Goal: Task Accomplishment & Management: Use online tool/utility

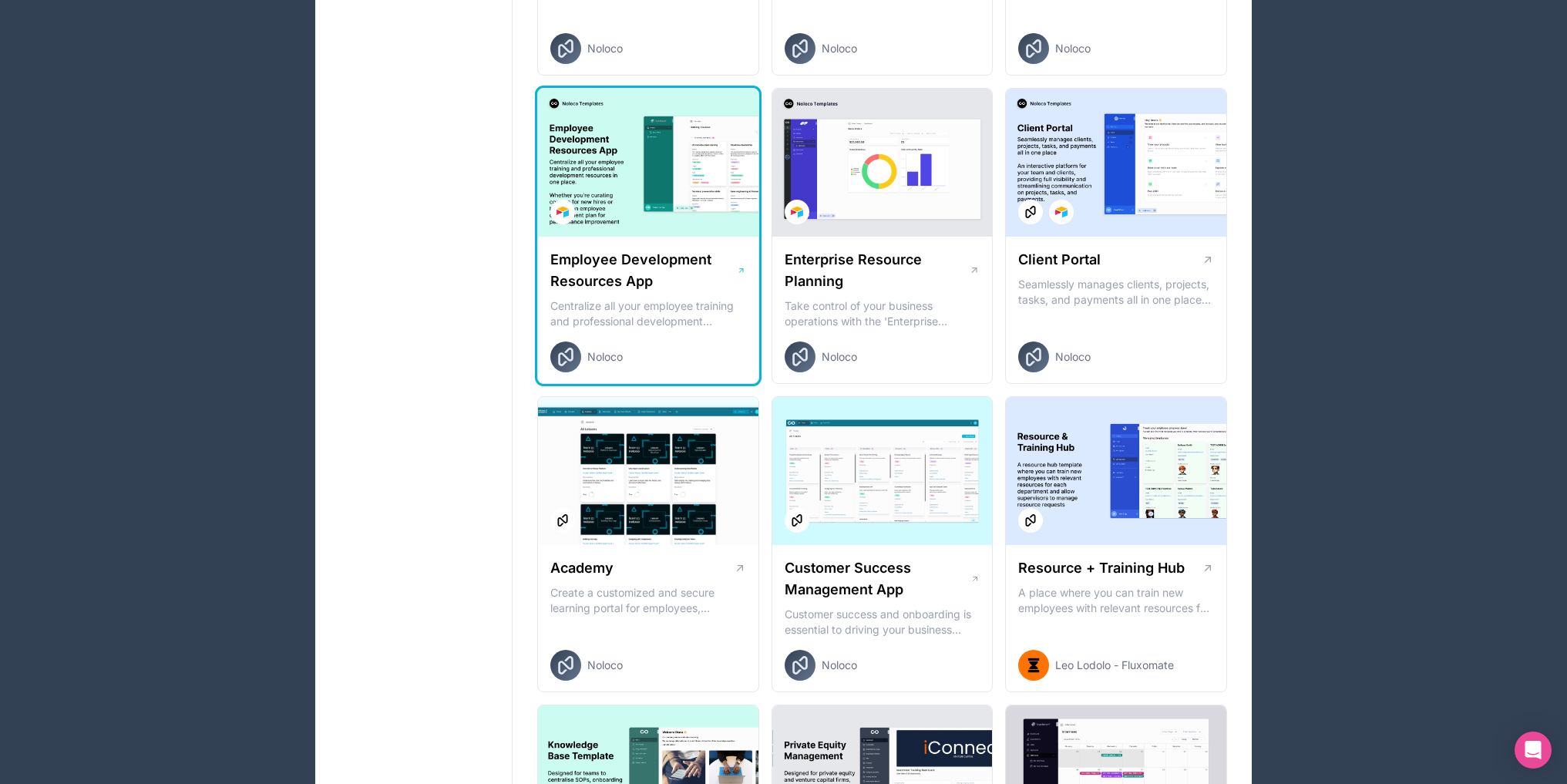
scroll to position [1156, 0]
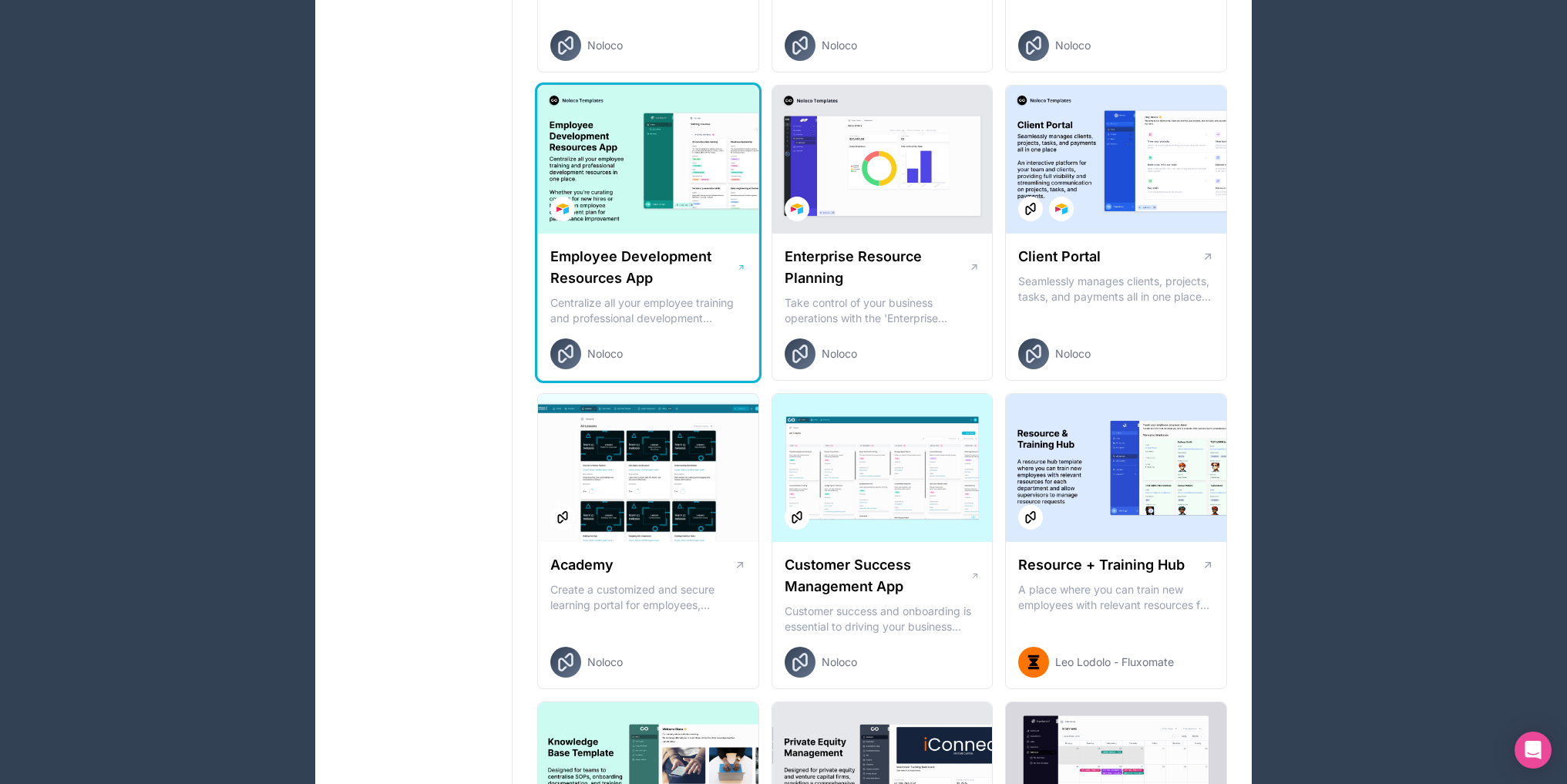
click at [644, 241] on div "Employee Development Resources App Centralize all your employee training and pr…" at bounding box center [648, 307] width 221 height 148
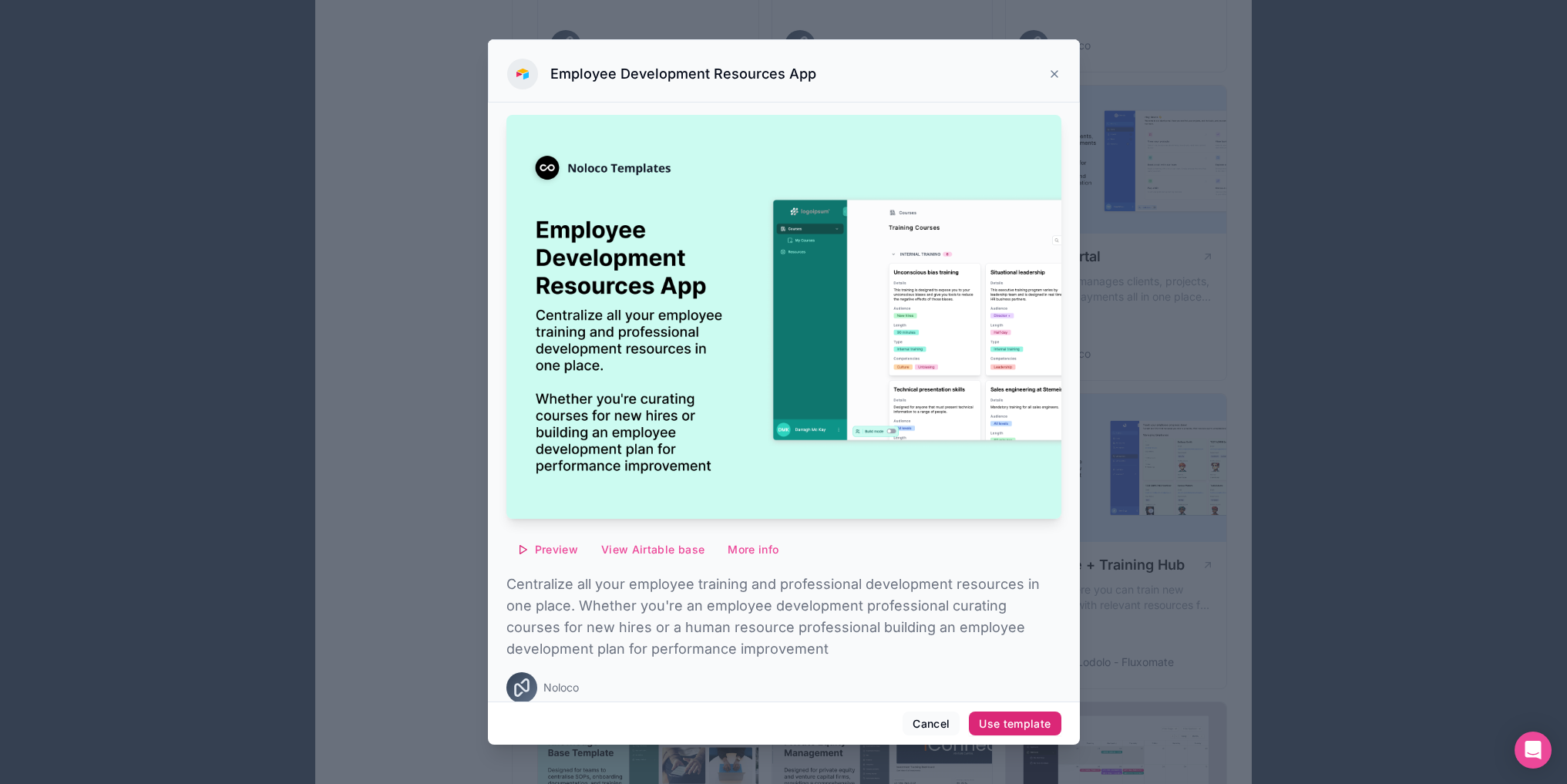
click at [1007, 724] on div "Use template" at bounding box center [1015, 723] width 72 height 14
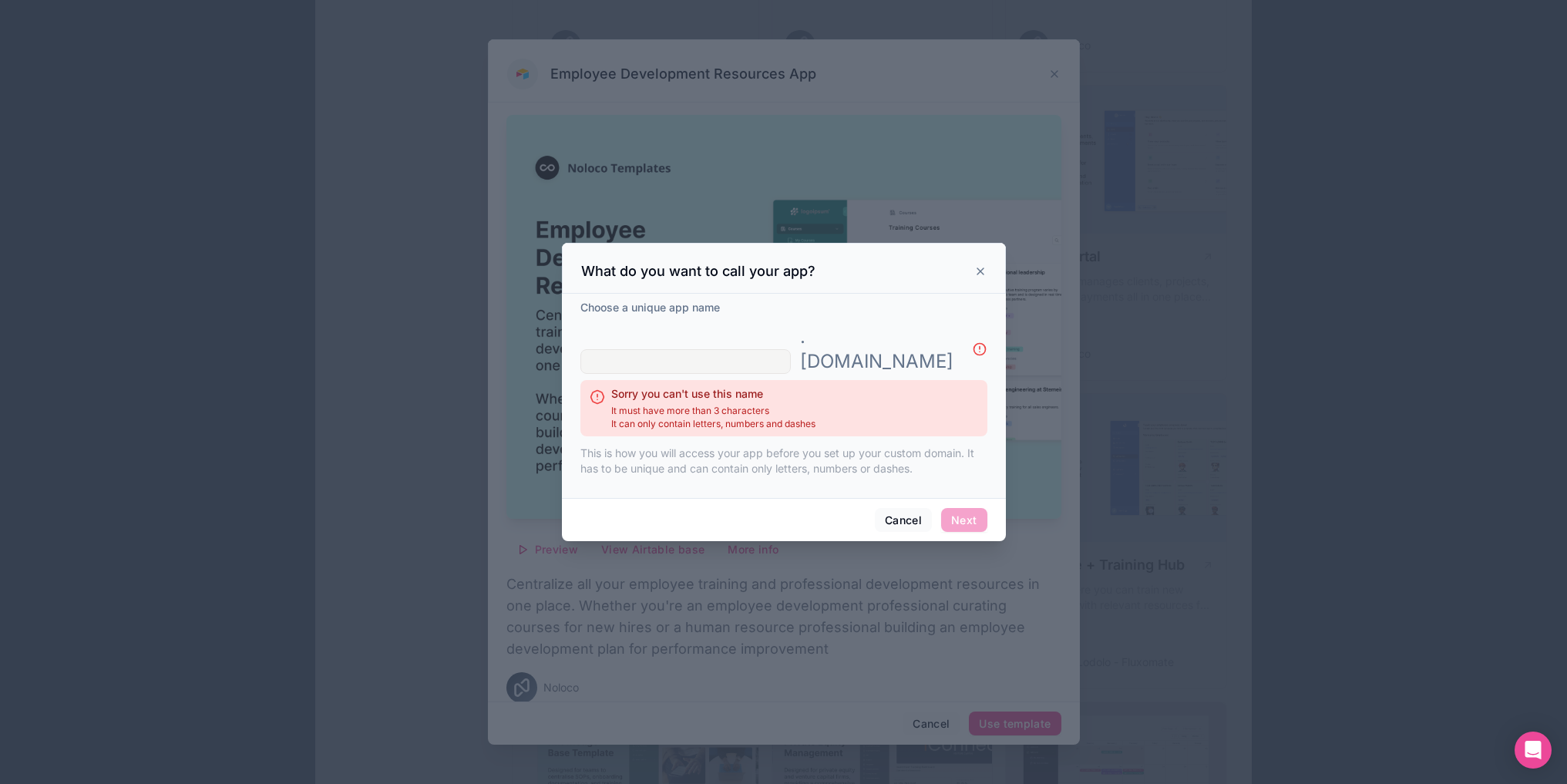
click at [678, 349] on input "text" at bounding box center [685, 361] width 210 height 25
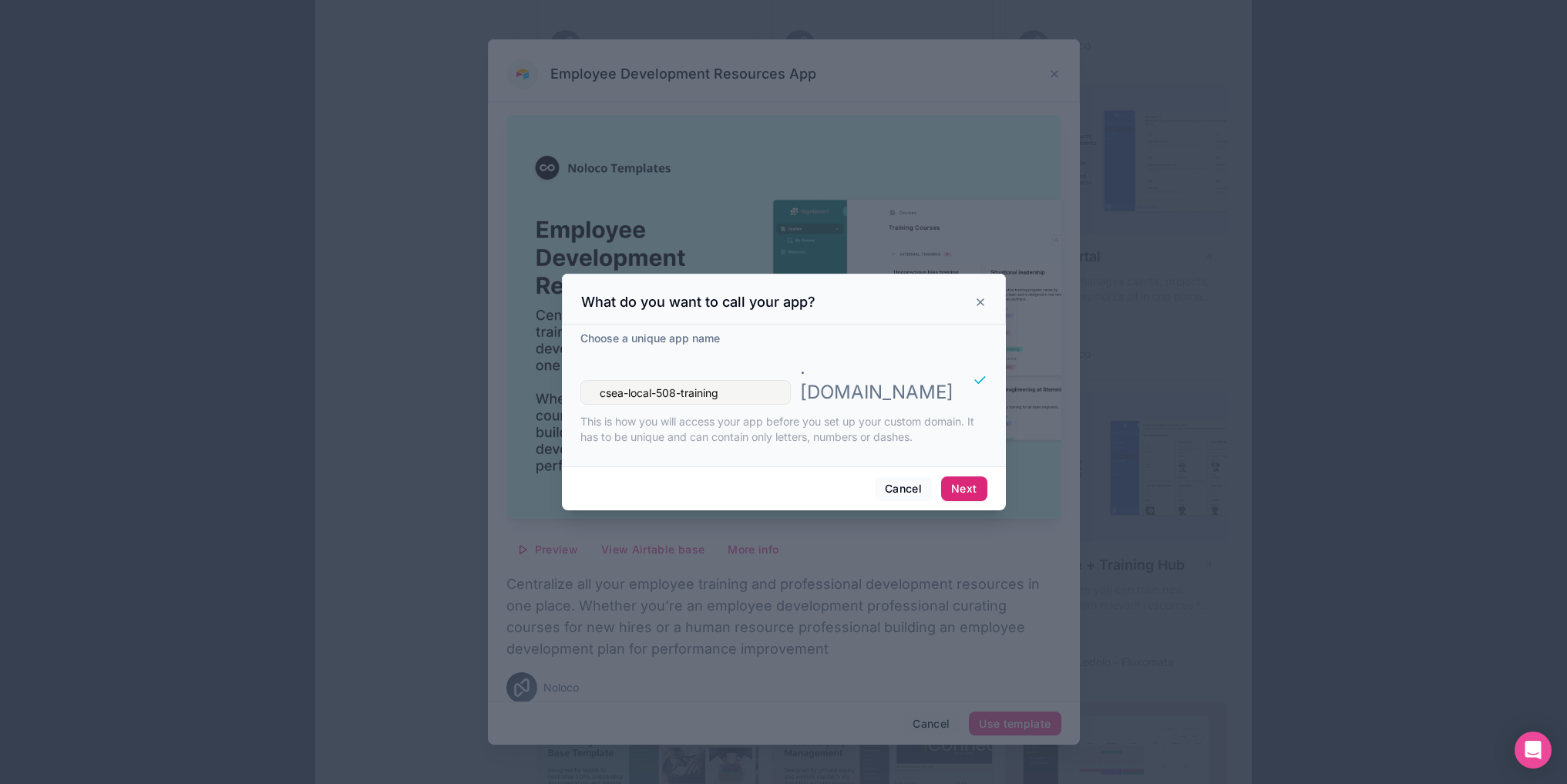
type input "csea-local-508-training"
click at [970, 477] on button "Next" at bounding box center [964, 489] width 45 height 25
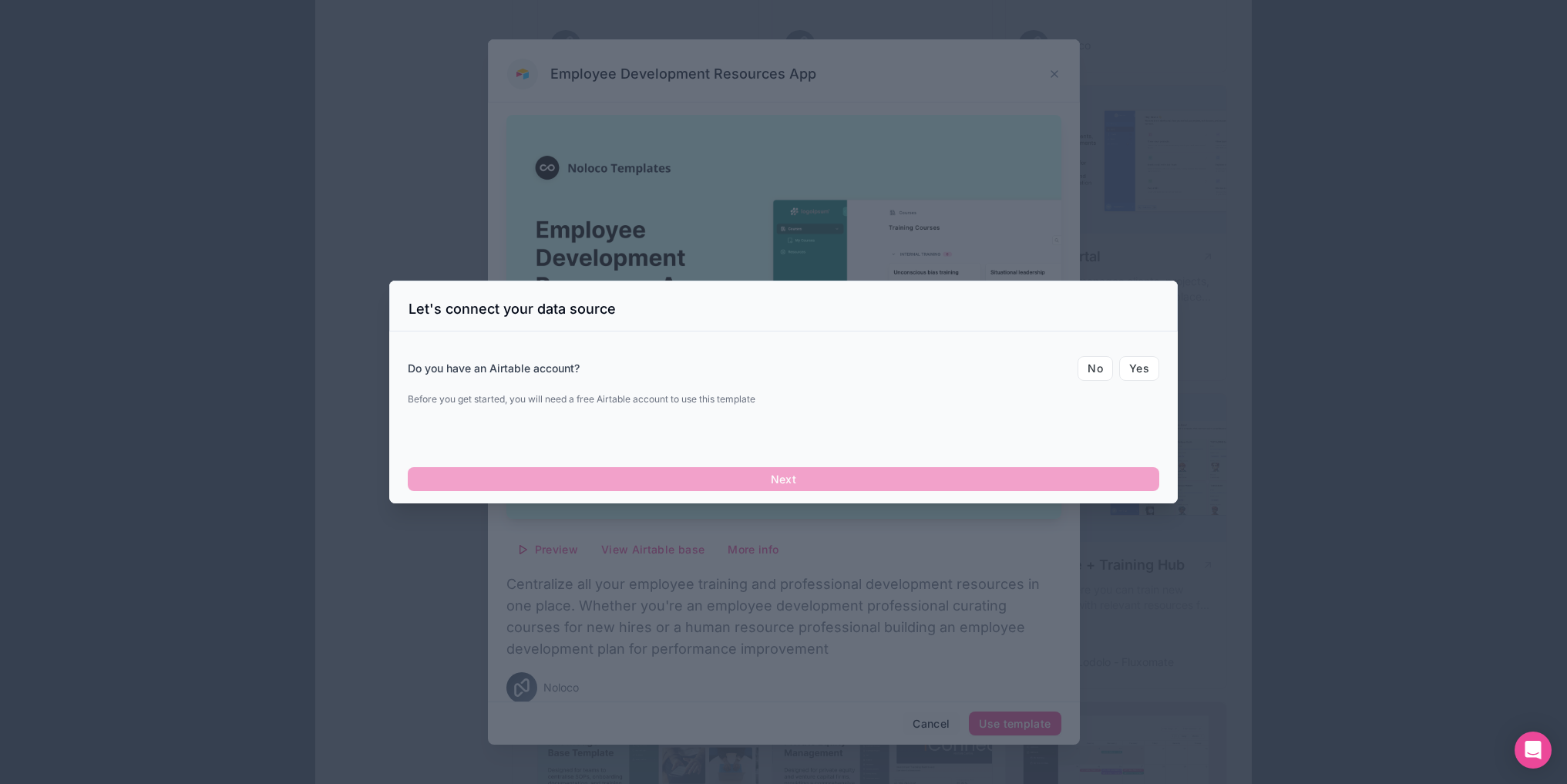
drag, startPoint x: 957, startPoint y: 505, endPoint x: 846, endPoint y: 406, distance: 148.7
click at [821, 417] on div "Do you have an Airtable account? No Yes Before you get started, you will need a…" at bounding box center [783, 380] width 751 height 86
click at [1089, 366] on button "No" at bounding box center [1095, 368] width 35 height 25
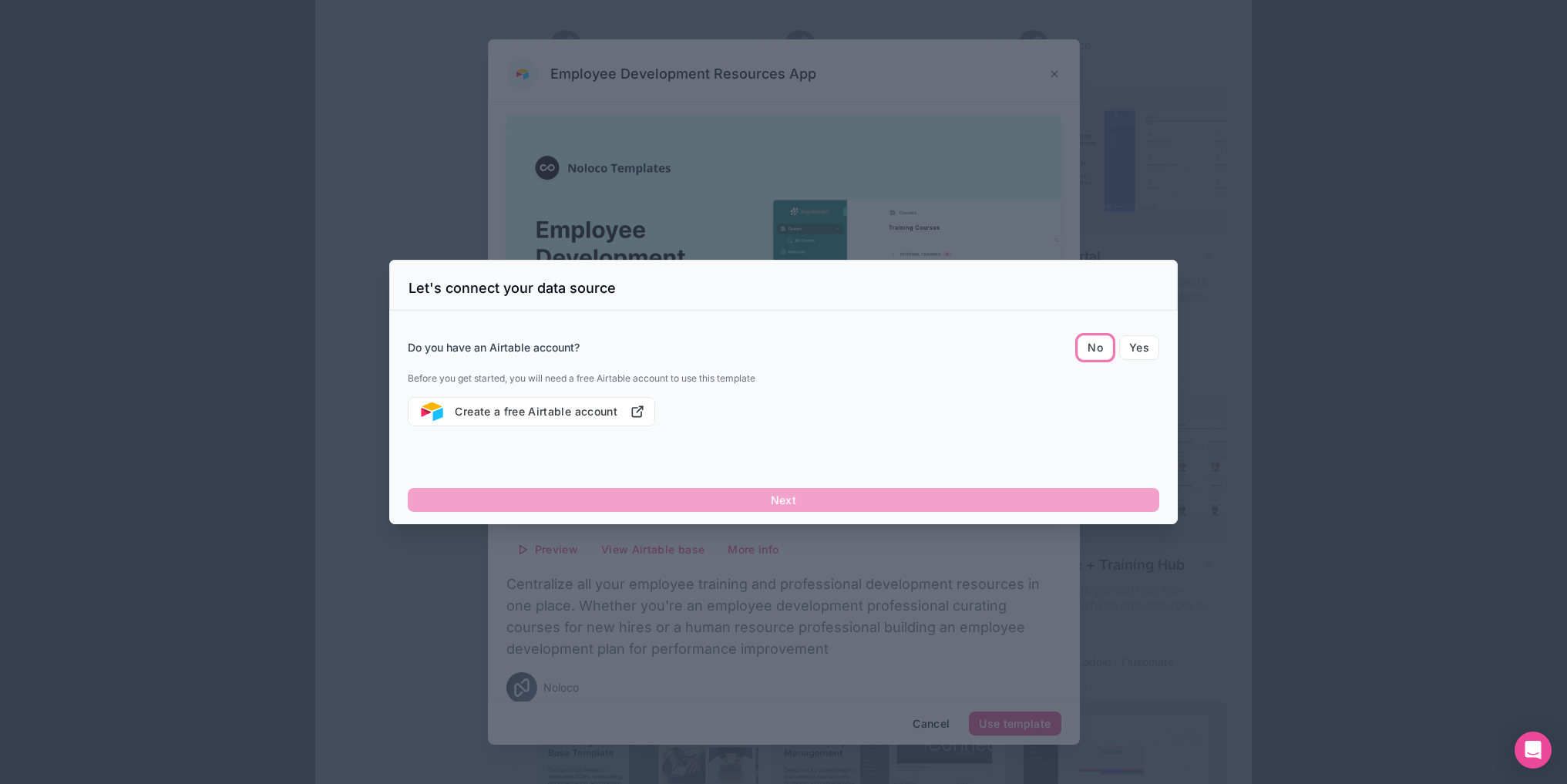
click at [557, 624] on div at bounding box center [784, 392] width 1567 height 784
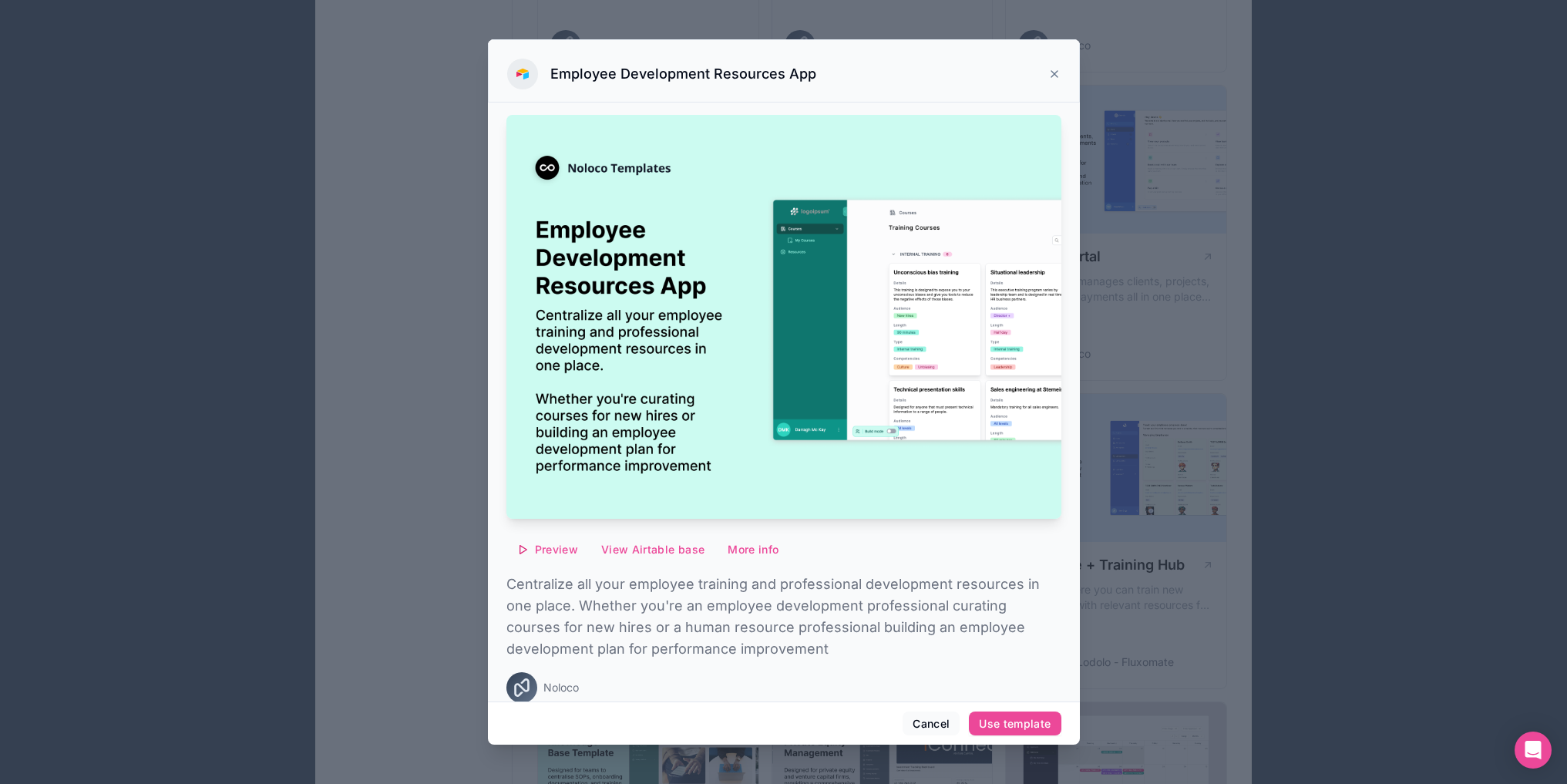
click at [1056, 73] on icon at bounding box center [1054, 73] width 12 height 12
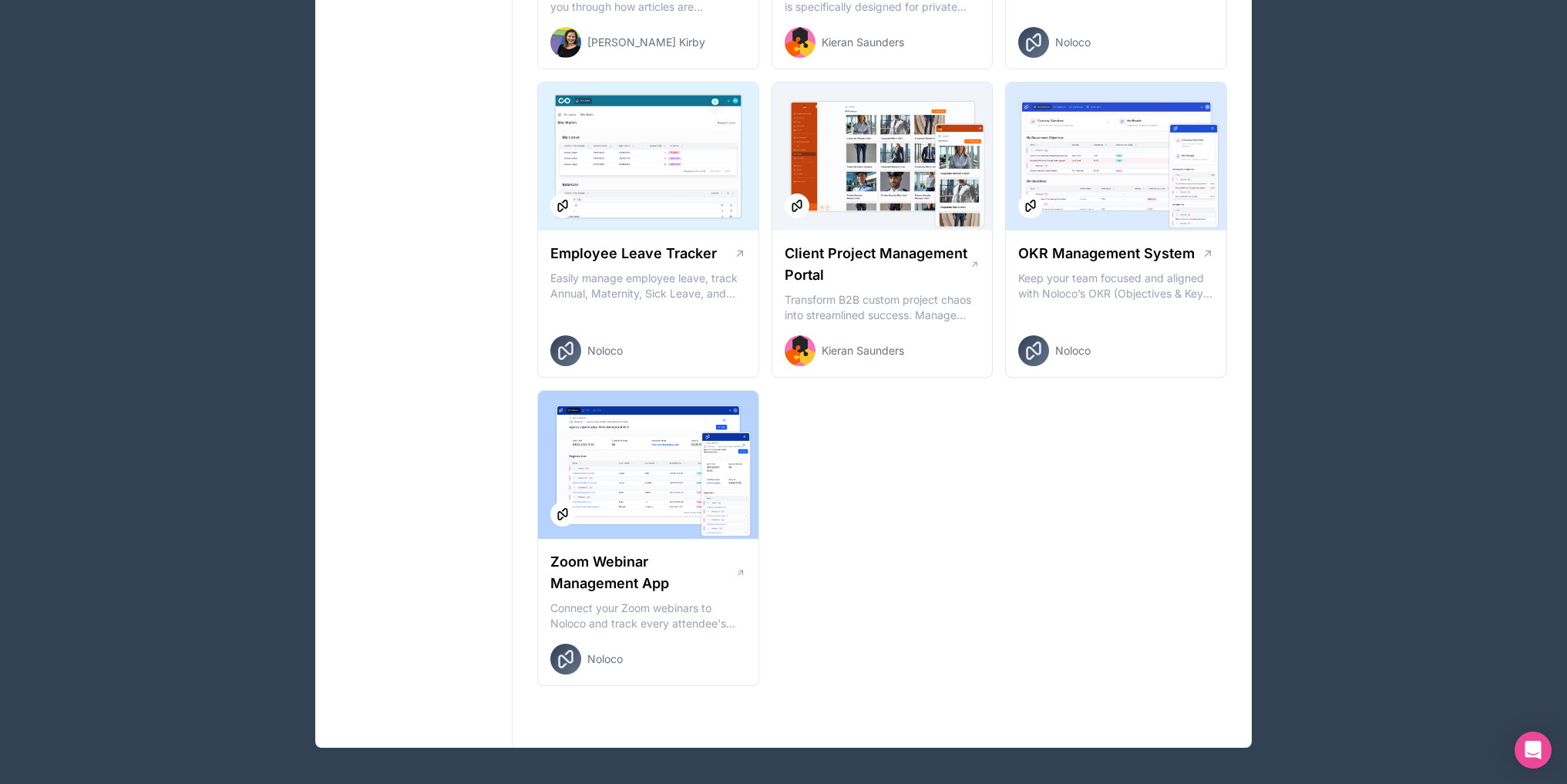
scroll to position [2085, 0]
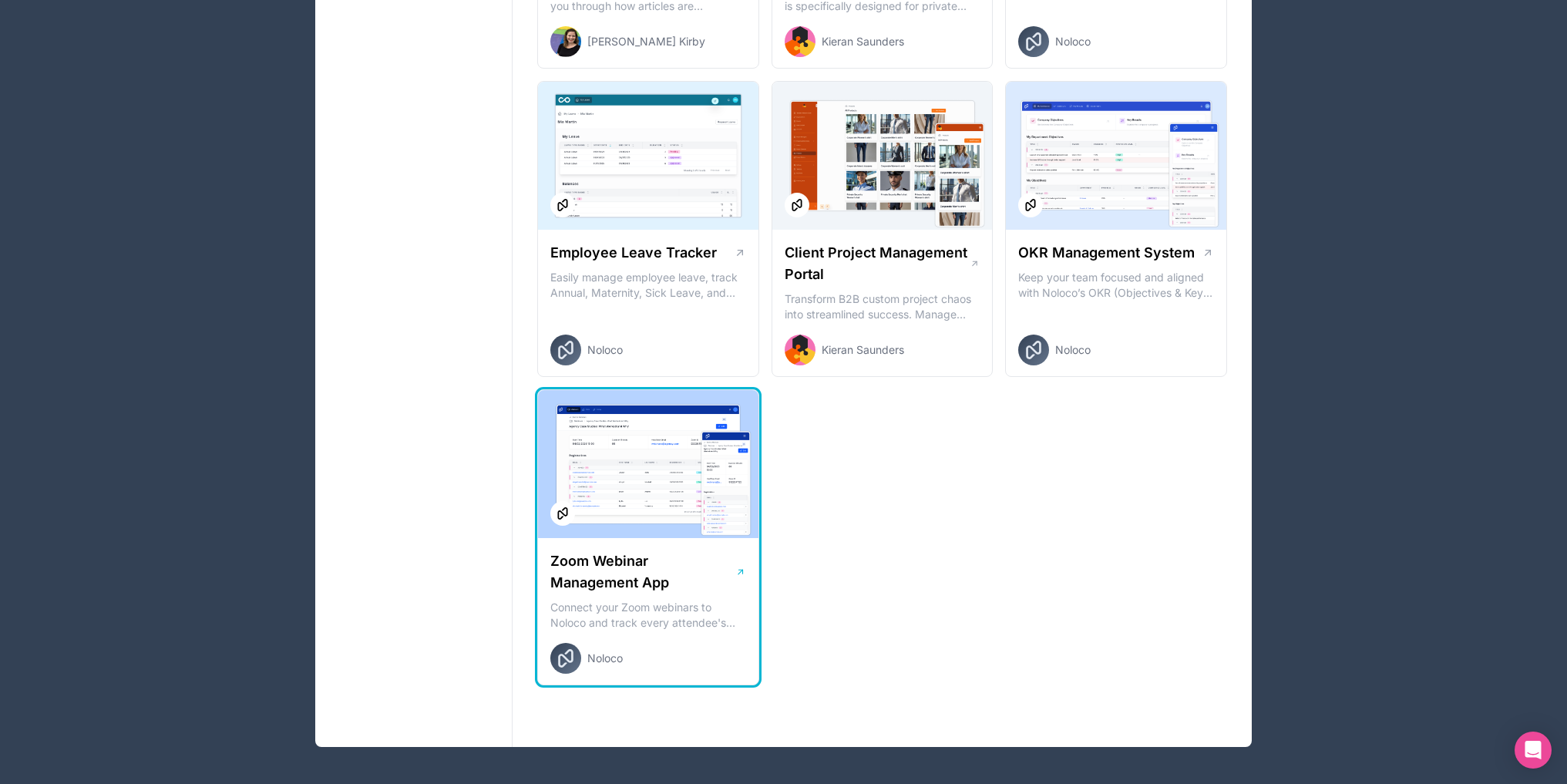
click at [615, 478] on div at bounding box center [648, 464] width 221 height 148
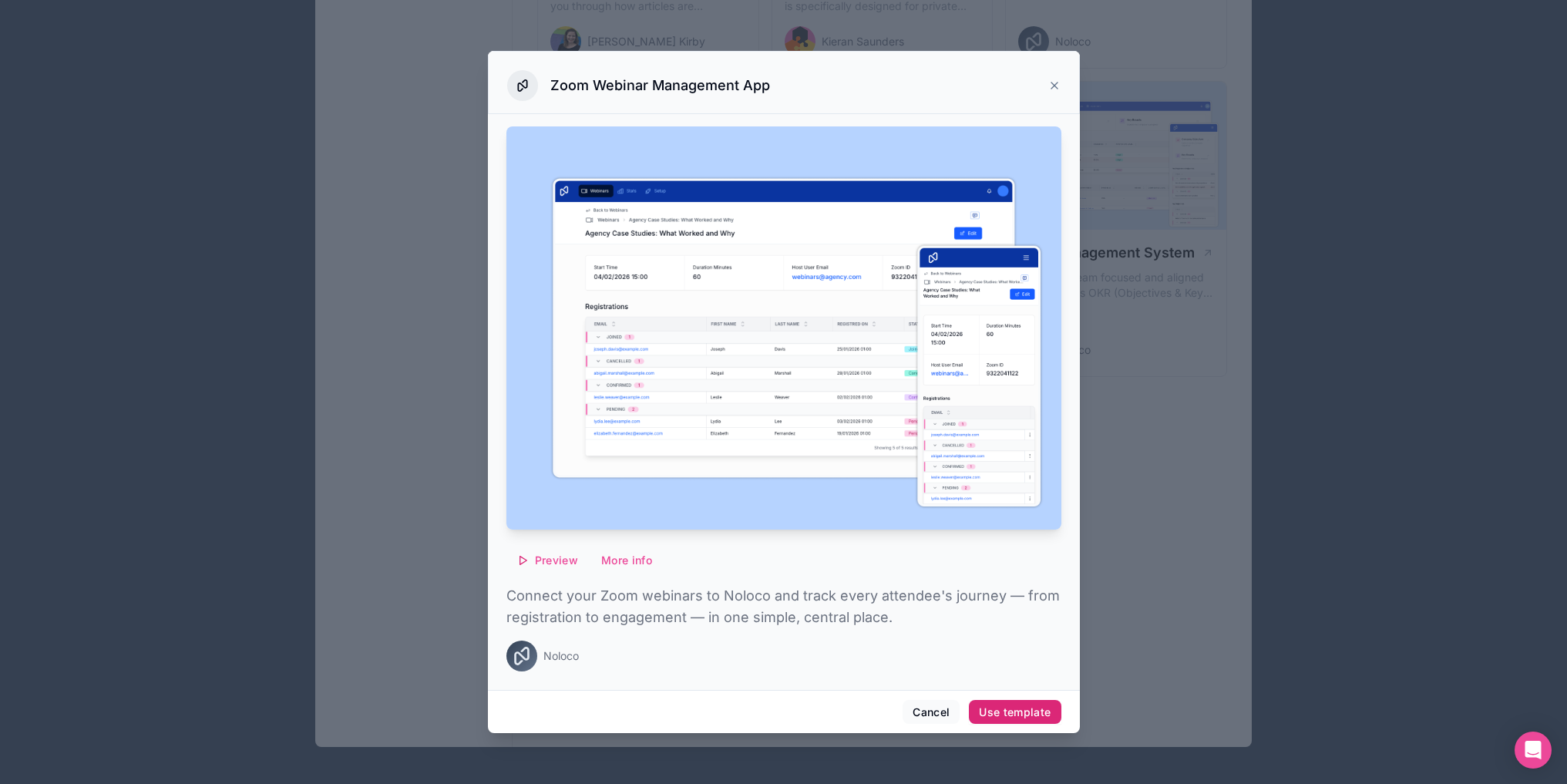
click at [1001, 713] on div "Use template" at bounding box center [1015, 712] width 72 height 14
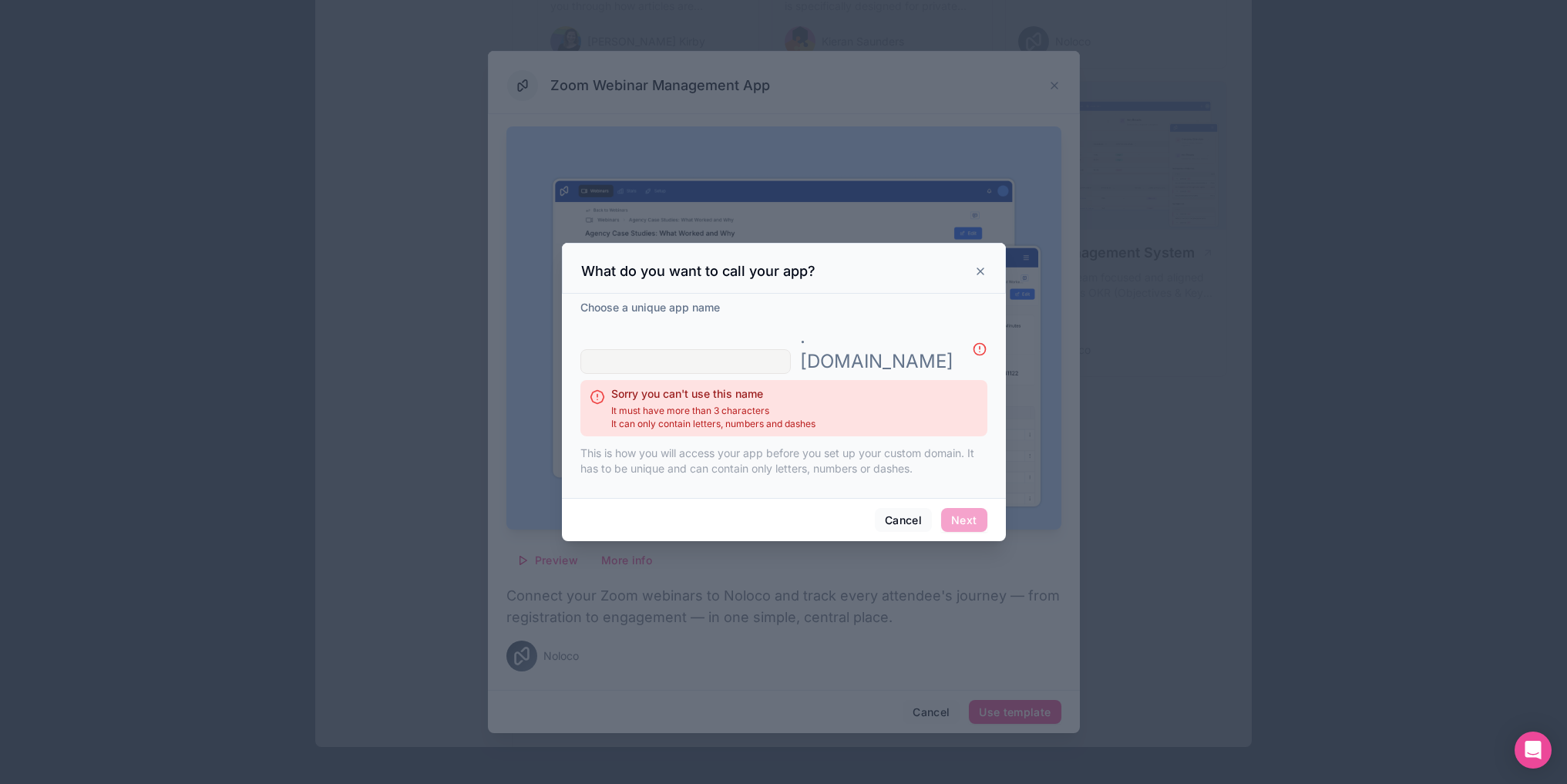
click at [658, 349] on input "text" at bounding box center [685, 361] width 210 height 25
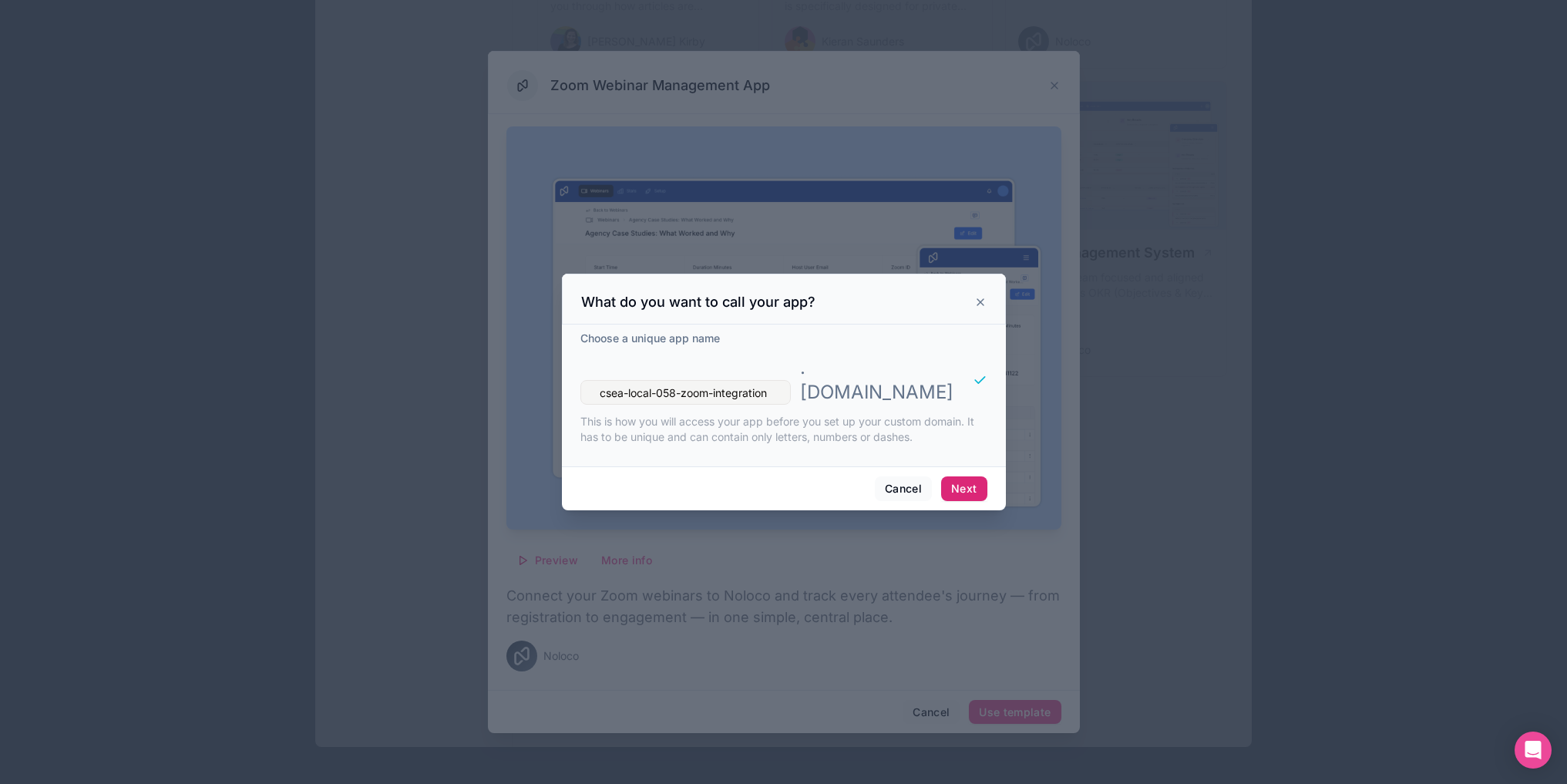
type input "csea-local-058-zoom-integration"
click at [969, 478] on button "Next" at bounding box center [964, 489] width 45 height 25
